Goal: Find specific page/section: Find specific page/section

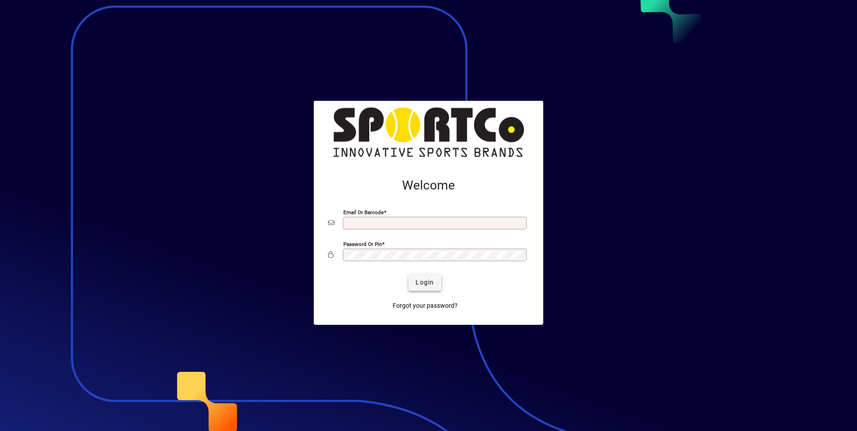
type input "**********"
click at [424, 285] on span "Login" at bounding box center [425, 282] width 18 height 9
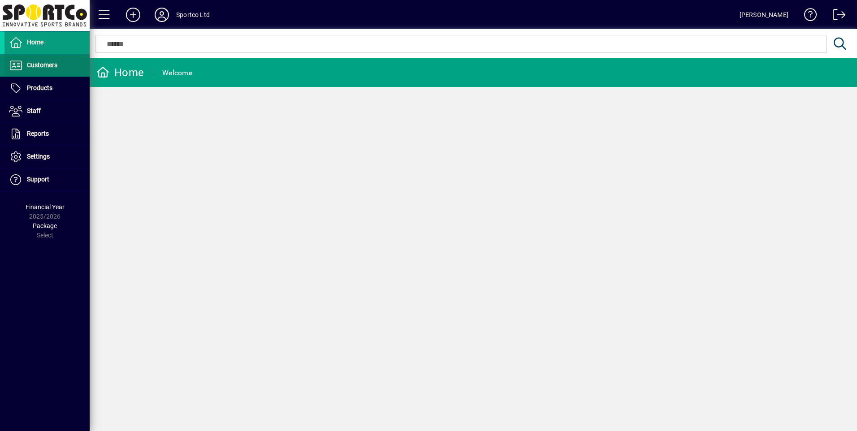
click at [38, 64] on span "Customers" at bounding box center [42, 64] width 30 height 7
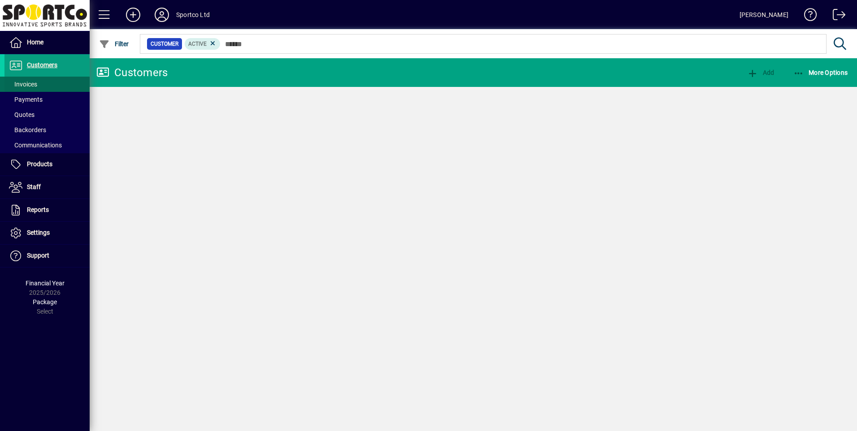
click at [61, 86] on span at bounding box center [46, 85] width 85 height 22
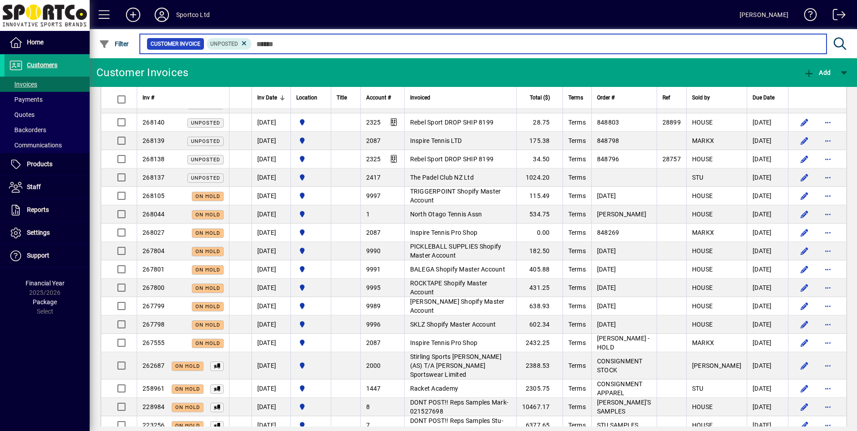
scroll to position [45, 0]
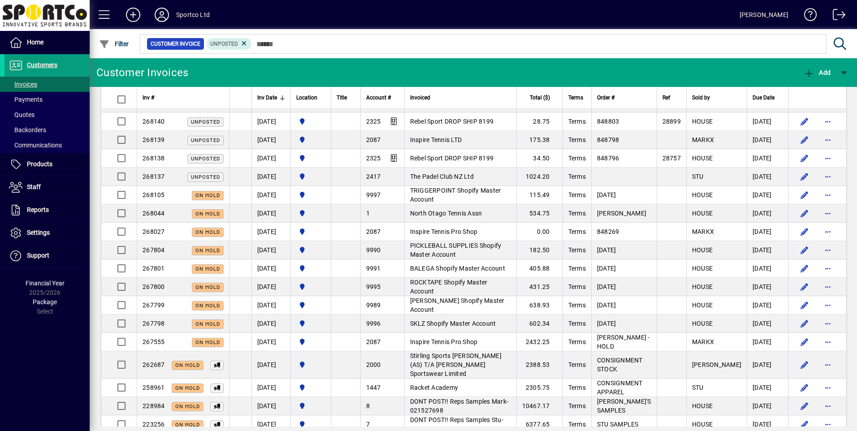
click at [243, 46] on icon at bounding box center [244, 43] width 8 height 8
